Goal: Find specific page/section: Find specific page/section

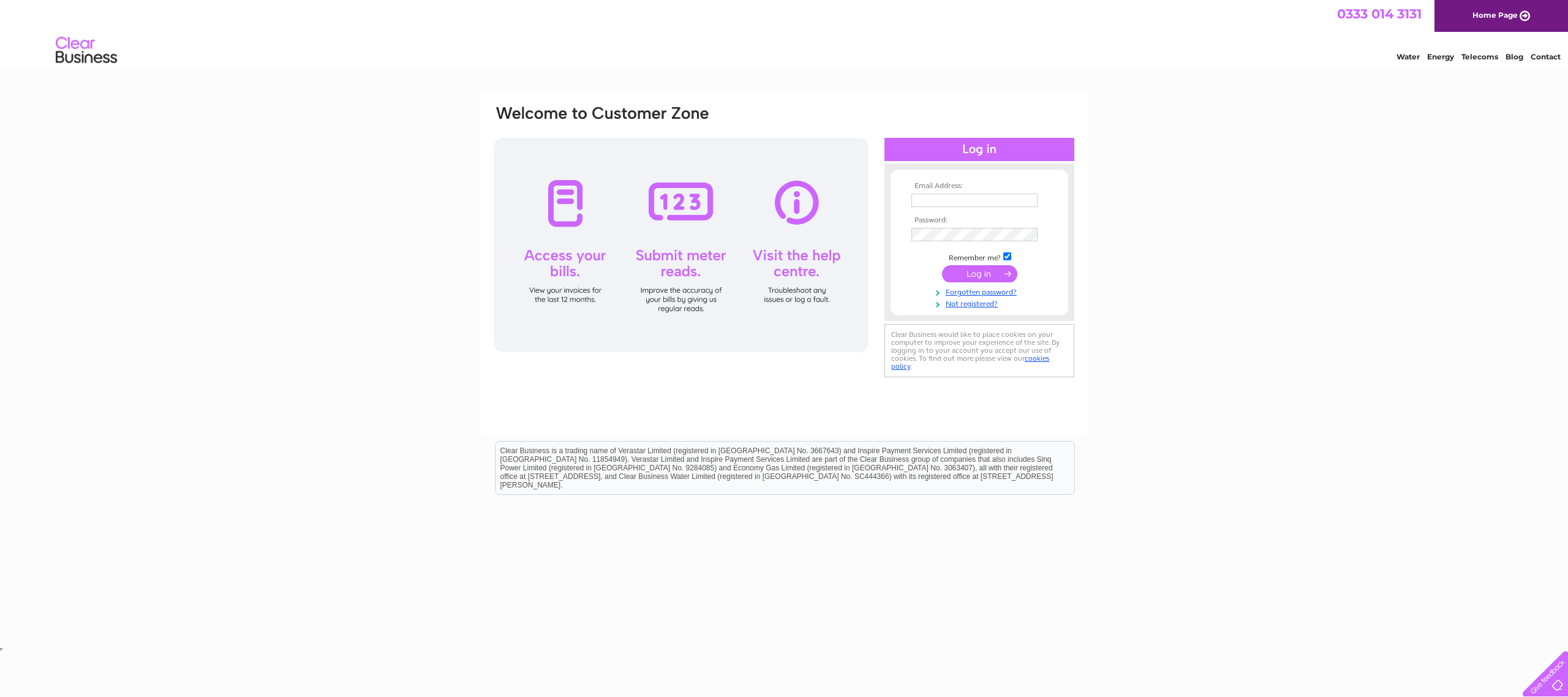
type input "[EMAIL_ADDRESS][DOMAIN_NAME]"
click at [981, 272] on input "submit" at bounding box center [980, 273] width 75 height 17
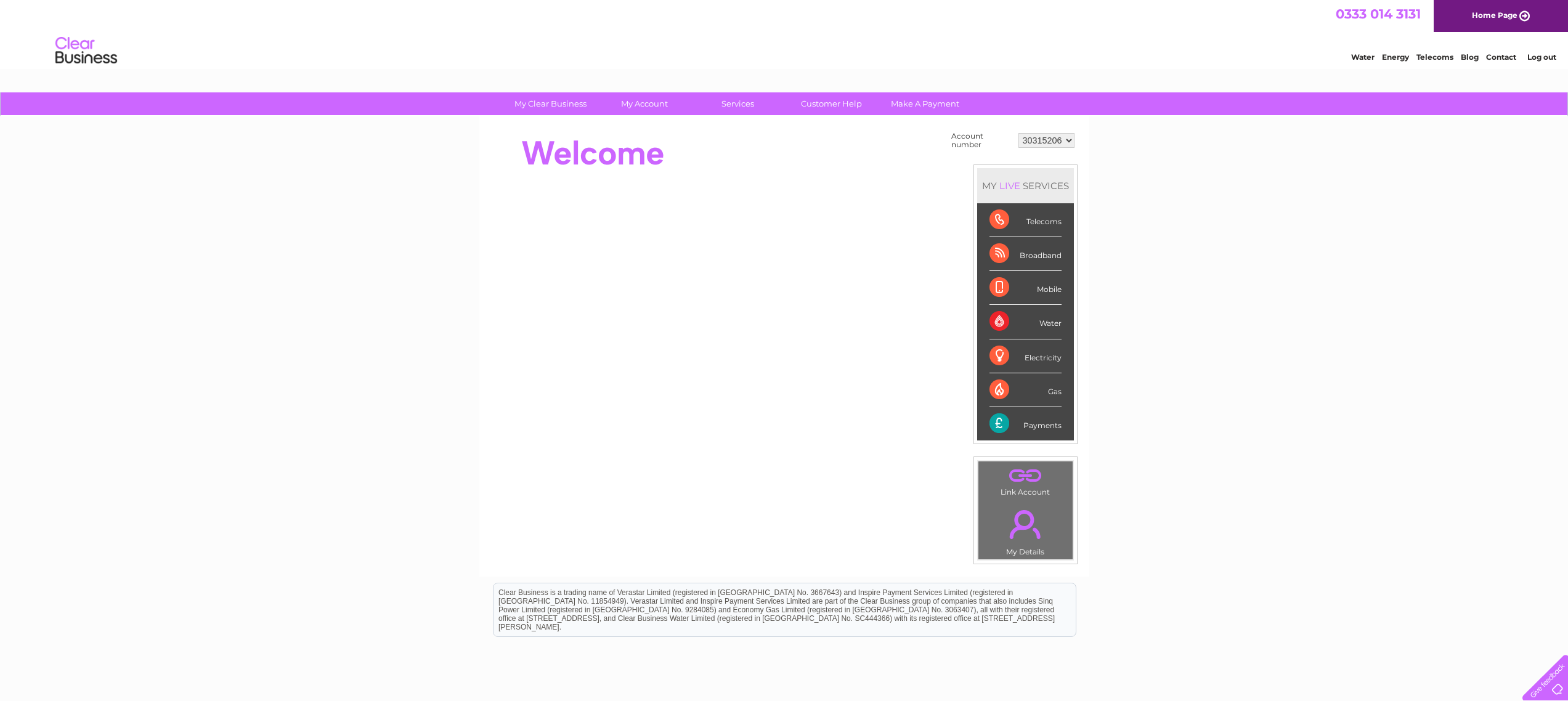
click at [998, 422] on div "Payments" at bounding box center [1025, 423] width 72 height 33
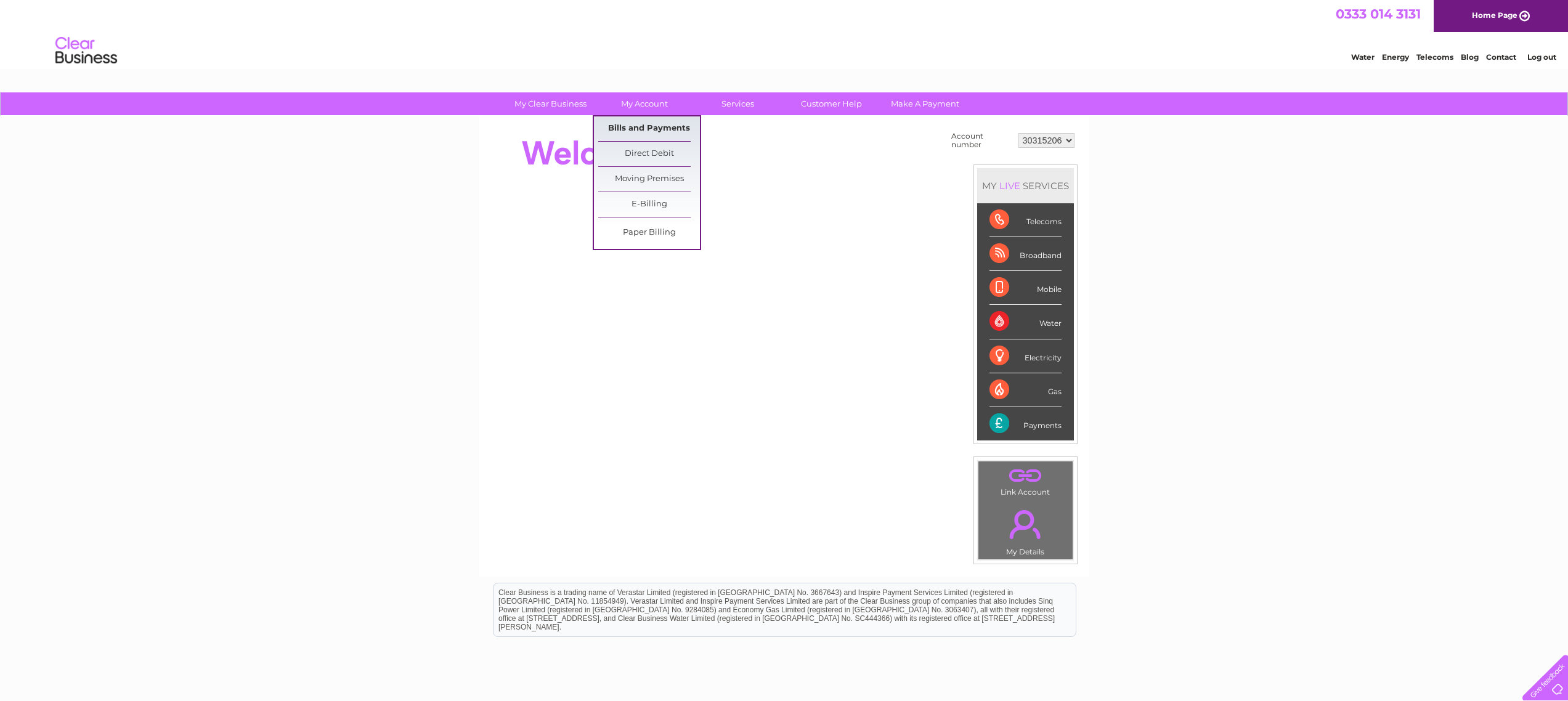
click at [657, 124] on link "Bills and Payments" at bounding box center [649, 128] width 102 height 24
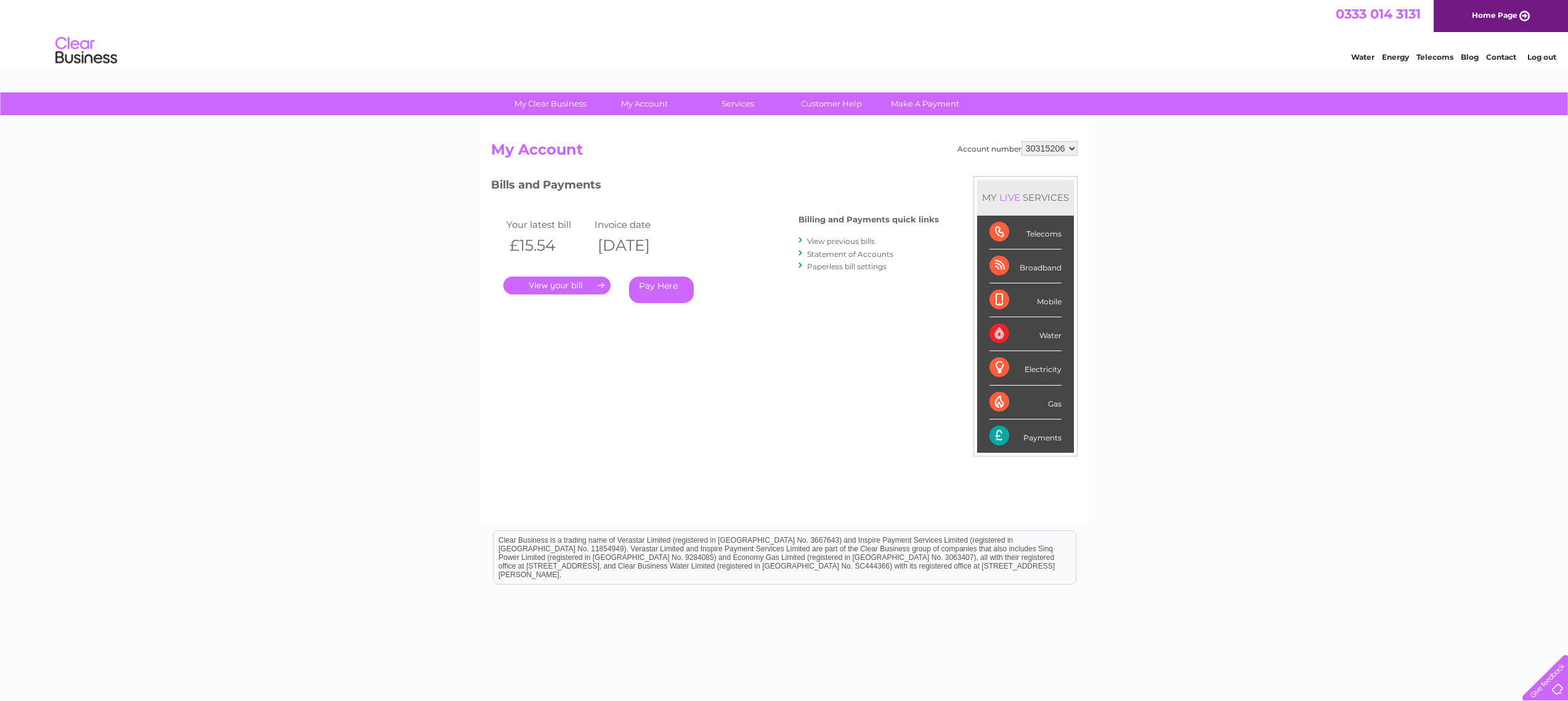
click at [567, 286] on link "." at bounding box center [556, 285] width 107 height 18
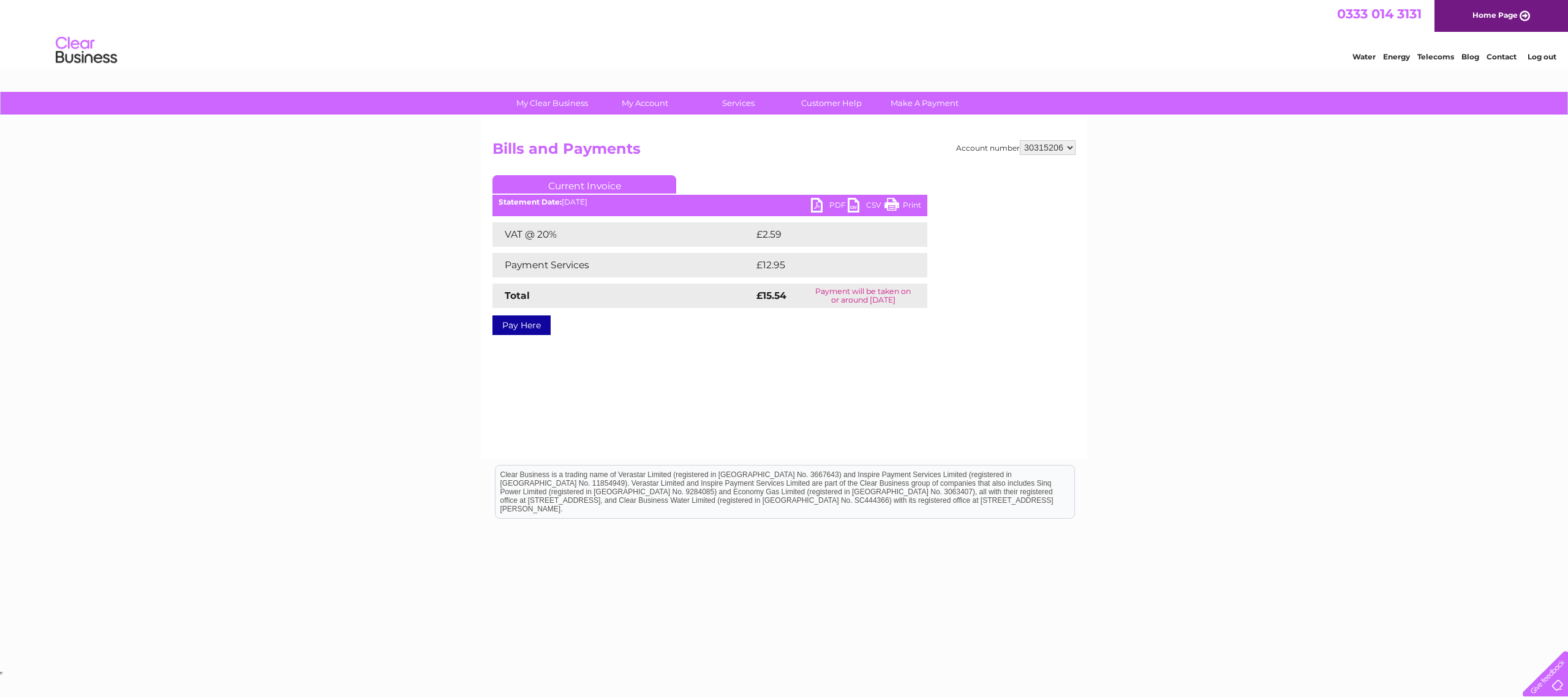
click at [822, 208] on link "PDF" at bounding box center [829, 206] width 37 height 18
